Goal: Find specific page/section: Find specific page/section

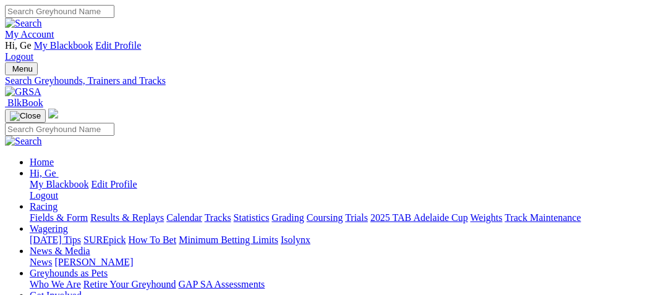
select select "northam"
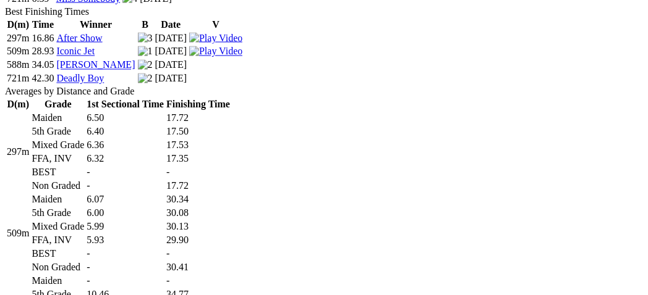
scroll to position [618, 0]
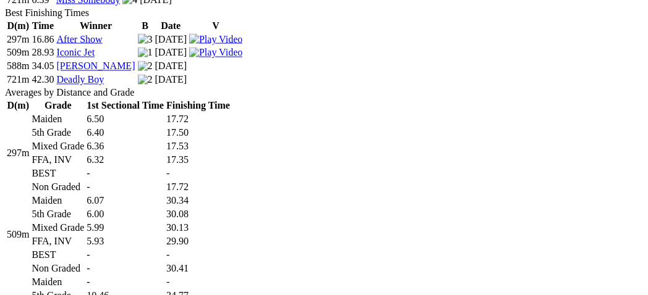
click at [164, 277] on td "-" at bounding box center [125, 283] width 79 height 12
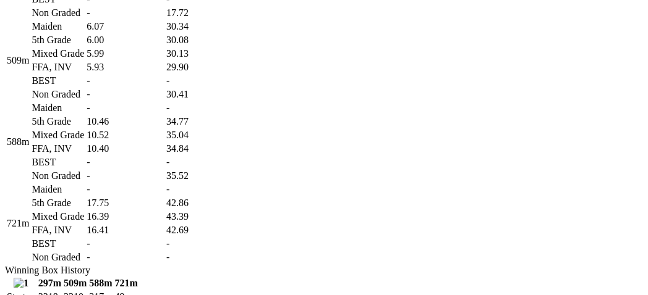
scroll to position [824, 0]
